Goal: Task Accomplishment & Management: Manage account settings

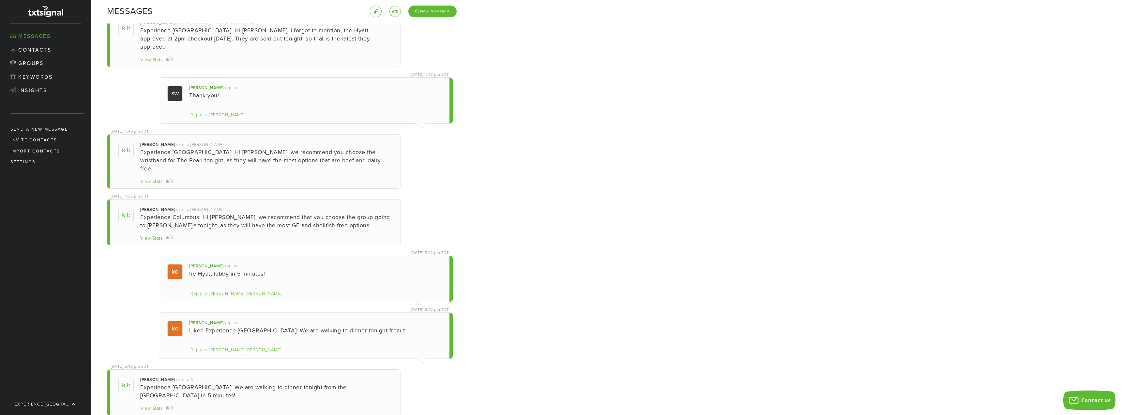
scroll to position [114, 0]
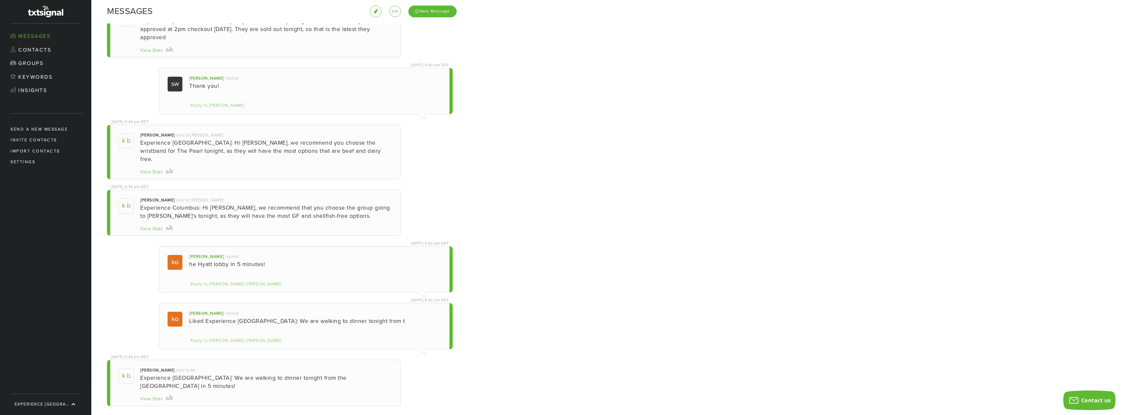
click at [372, 317] on div "Liked Experience [GEOGRAPHIC_DATA]: We are walking to dinner tonight from t" at bounding box center [315, 321] width 252 height 8
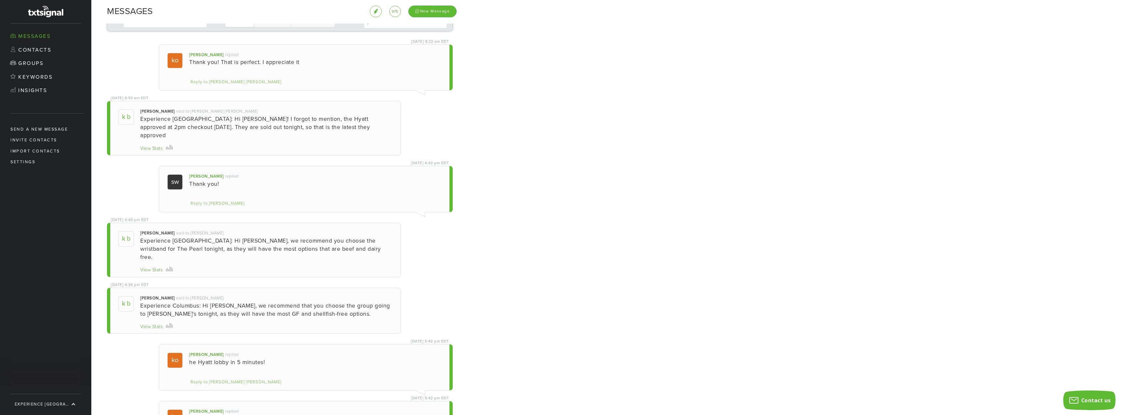
scroll to position [0, 0]
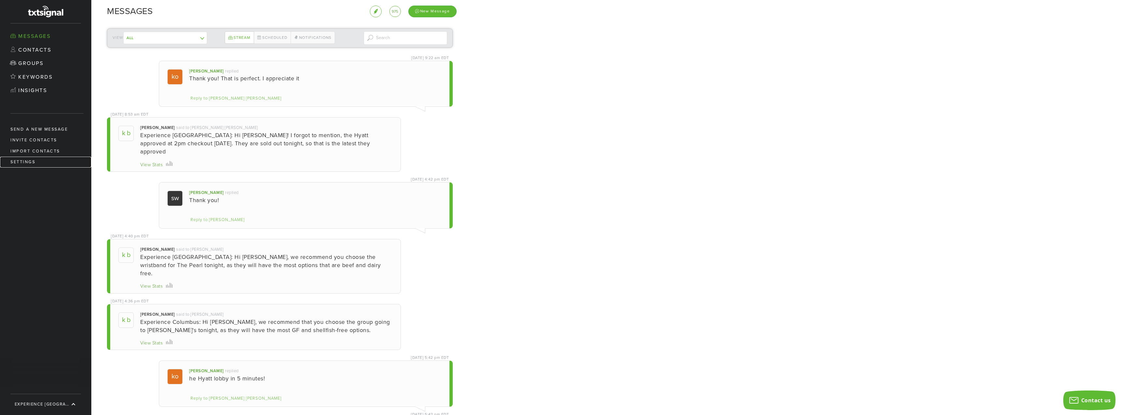
click at [23, 161] on link "Settings" at bounding box center [45, 162] width 91 height 11
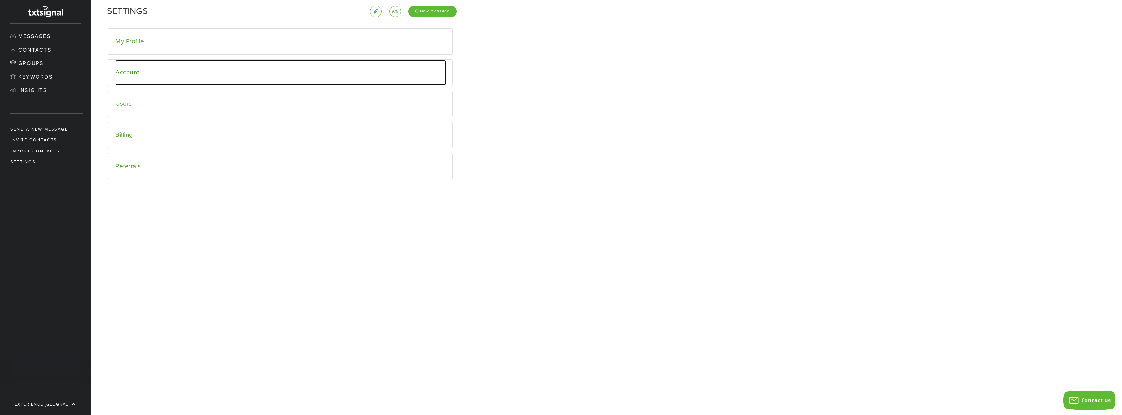
click at [120, 75] on link "Account" at bounding box center [280, 72] width 330 height 25
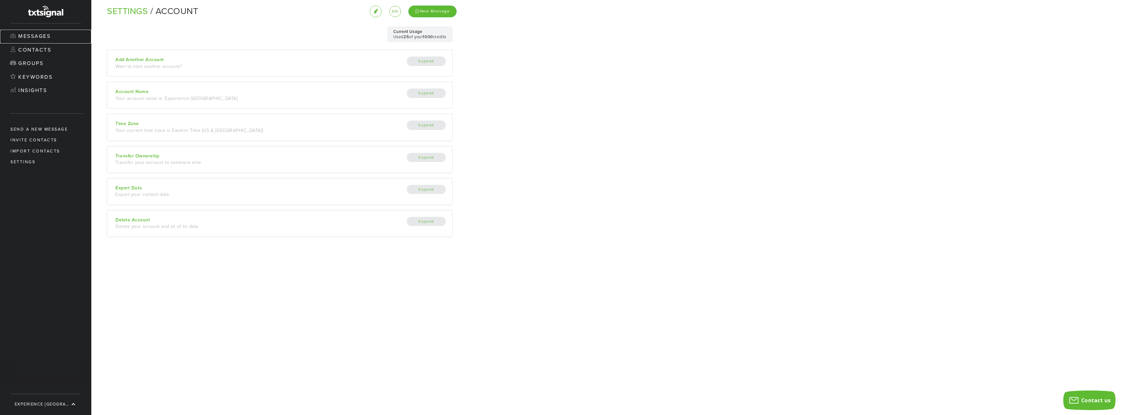
click at [52, 38] on link "Messages" at bounding box center [45, 37] width 91 height 14
